Goal: Book appointment/travel/reservation

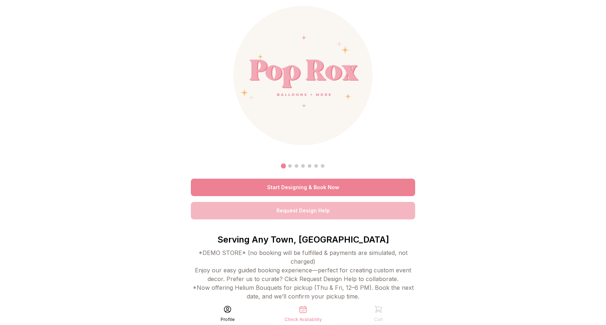
click at [299, 184] on link "Start Designing & Book Now" at bounding box center [303, 187] width 224 height 17
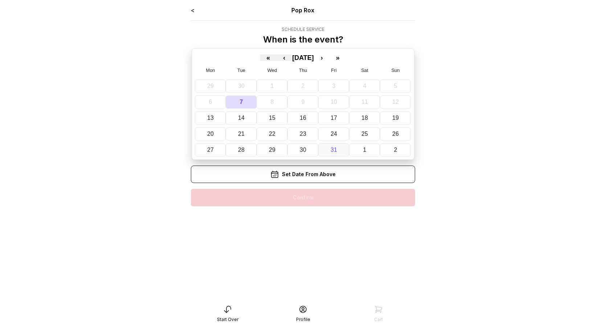
click at [332, 150] on abbr "31" at bounding box center [334, 150] width 7 height 6
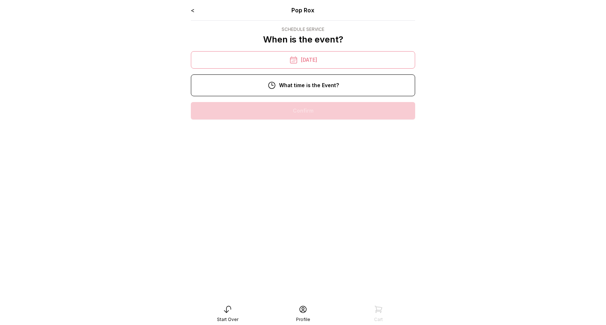
click at [324, 140] on div "3:00 pm" at bounding box center [303, 133] width 213 height 17
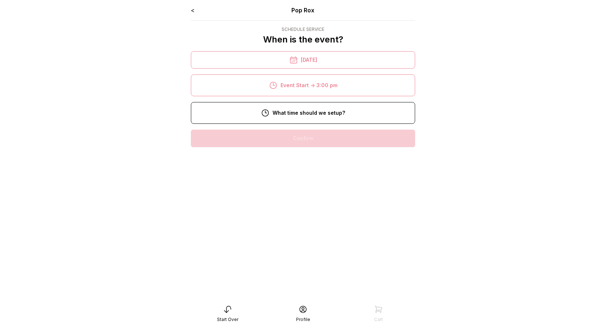
click at [319, 135] on div "8:00 am" at bounding box center [303, 138] width 213 height 17
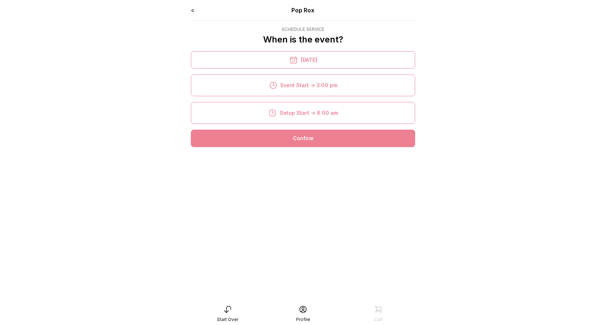
click at [318, 139] on div "Confirm" at bounding box center [303, 138] width 224 height 17
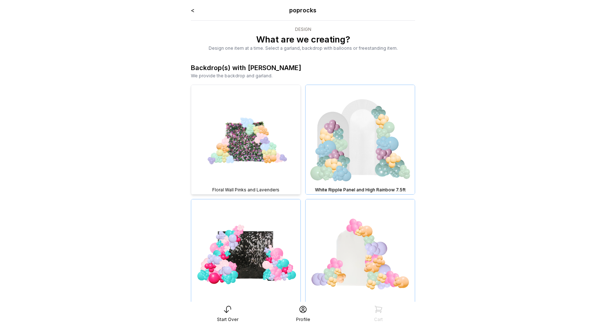
click at [272, 165] on img at bounding box center [245, 139] width 109 height 109
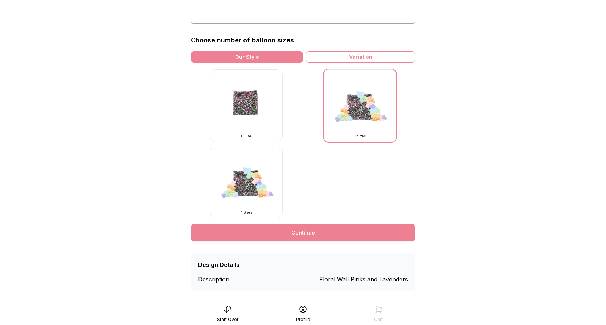
scroll to position [181, 0]
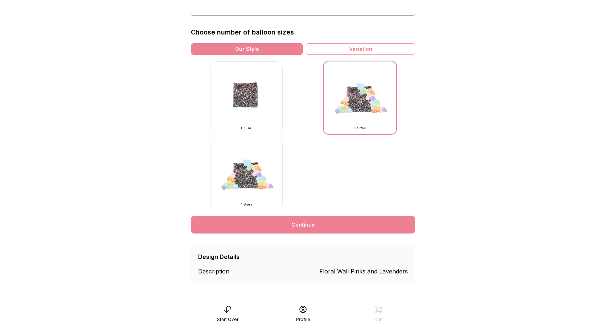
click at [299, 226] on link "Continue" at bounding box center [303, 224] width 224 height 17
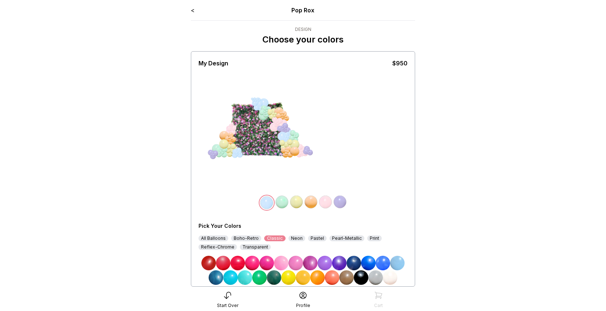
click at [221, 239] on div "All Balloons" at bounding box center [214, 238] width 30 height 6
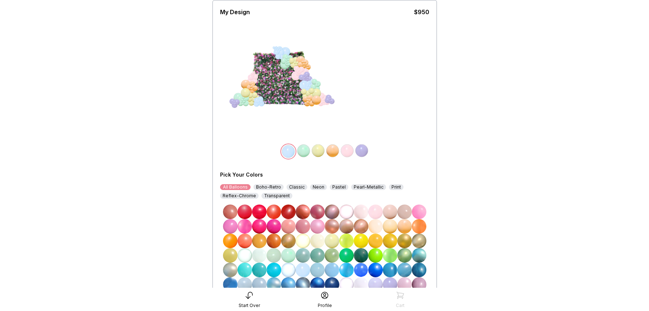
scroll to position [134, 0]
